Goal: Obtain resource: Download file/media

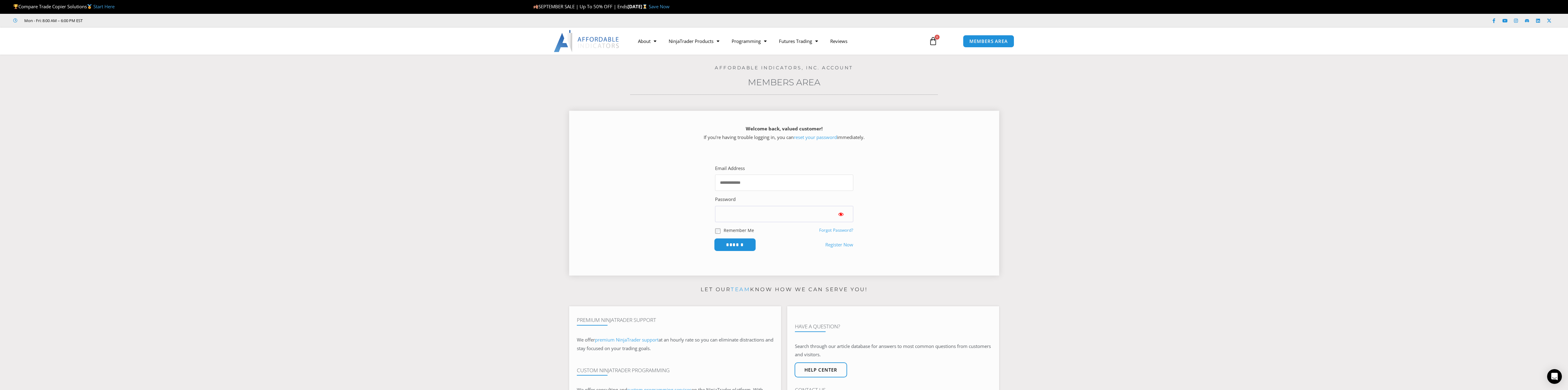
type input "**********"
click at [745, 243] on input "******" at bounding box center [735, 245] width 42 height 13
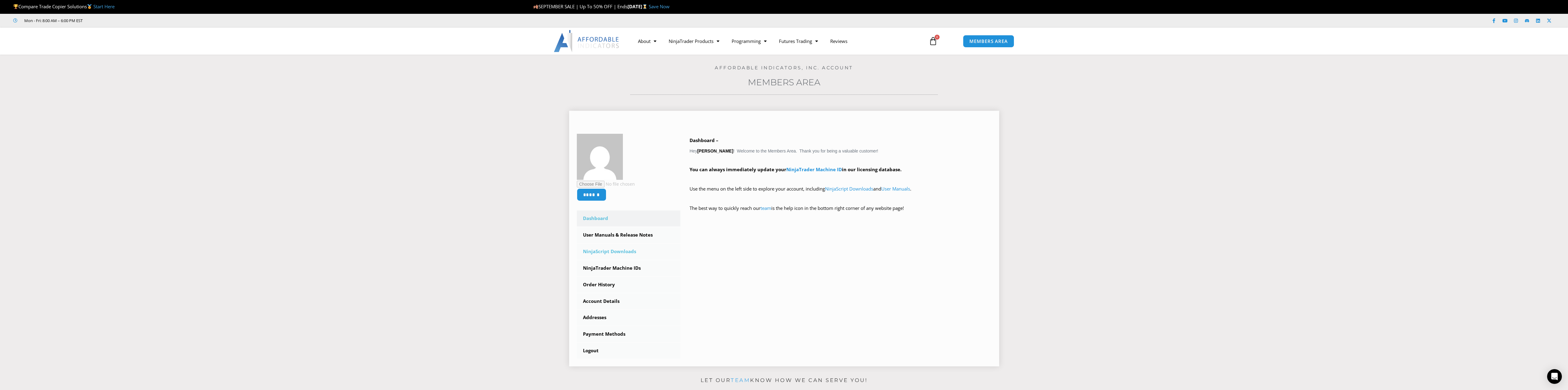
click at [607, 253] on link "NinjaScript Downloads" at bounding box center [629, 252] width 104 height 16
